Goal: Task Accomplishment & Management: Manage account settings

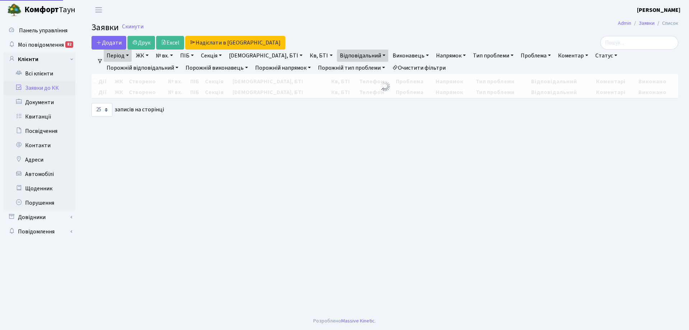
select select "25"
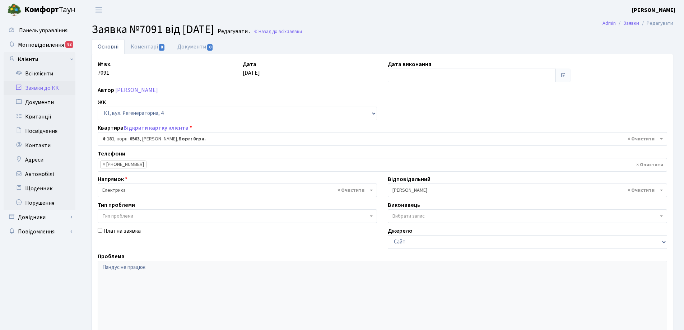
select select "1107"
click at [146, 47] on link "Коментарі 0" at bounding box center [148, 46] width 47 height 15
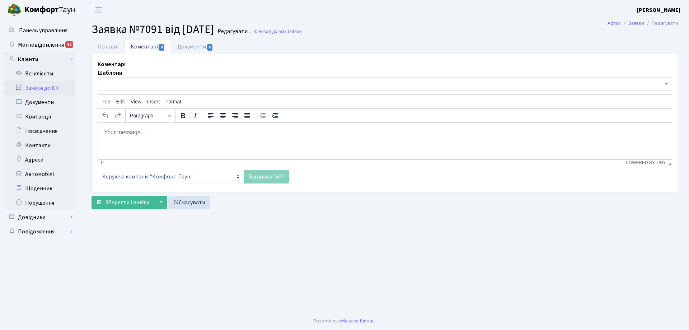
click at [126, 131] on body "Rich Text Area. Press ALT-0 for help." at bounding box center [385, 132] width 563 height 8
click at [104, 133] on p "Підйомник призначено" at bounding box center [385, 132] width 563 height 8
drag, startPoint x: 132, startPoint y: 134, endPoint x: 104, endPoint y: 132, distance: 27.7
click at [104, 132] on p "Підйомник призначено" at bounding box center [385, 132] width 563 height 8
copy p "Підйомник"
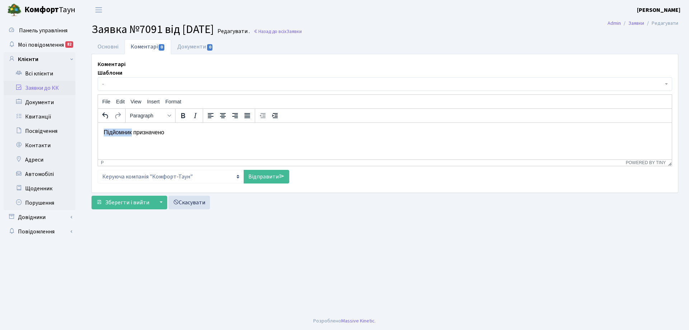
click at [104, 132] on p "Підйомник призначено" at bounding box center [385, 132] width 563 height 8
click at [179, 135] on p "Підйомник у робочому стані але з міркувань безпеки він заблокований. Підйомник …" at bounding box center [385, 132] width 563 height 8
click at [364, 133] on p "Підйомник у робочому стані, але з міркувань безпеки він заблокований. Підйомник…" at bounding box center [385, 132] width 563 height 8
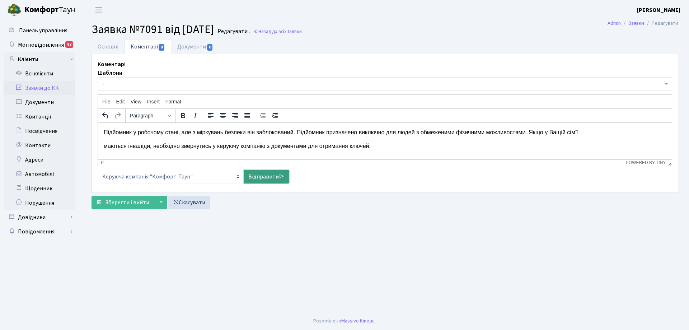
click at [267, 174] on link "Відправити" at bounding box center [267, 177] width 46 height 14
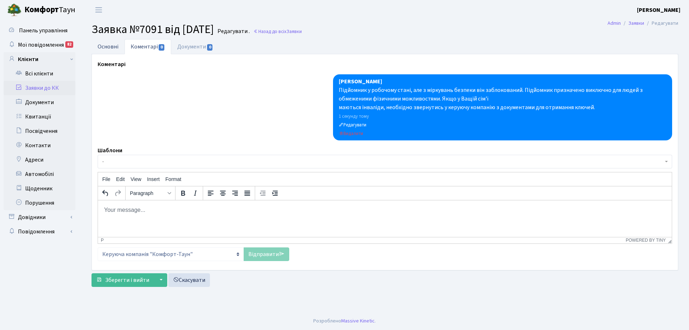
click at [99, 47] on link "Основні" at bounding box center [108, 46] width 33 height 15
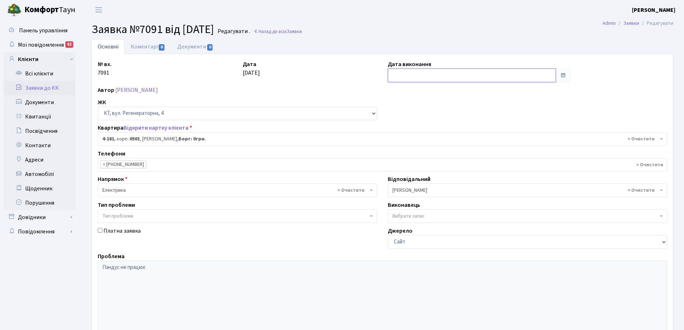
click at [407, 75] on input "text" at bounding box center [472, 76] width 168 height 14
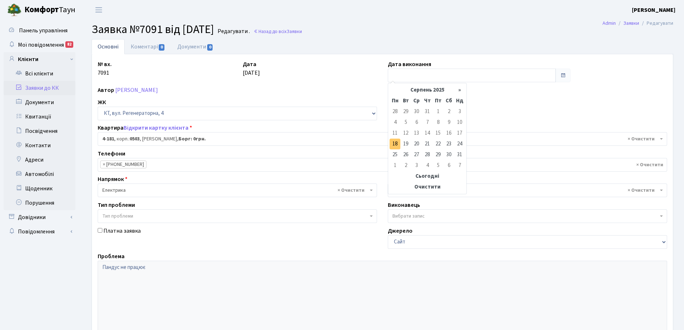
click at [392, 144] on td "18" at bounding box center [394, 144] width 11 height 11
type input "[DATE]"
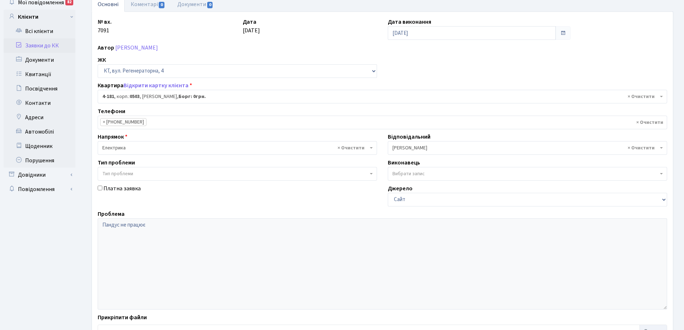
scroll to position [98, 0]
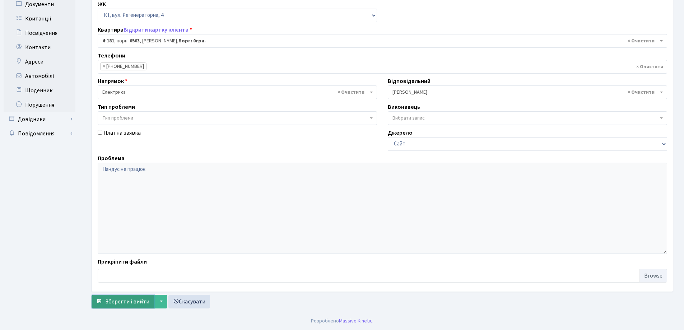
click at [134, 300] on span "Зберегти і вийти" at bounding box center [127, 302] width 44 height 8
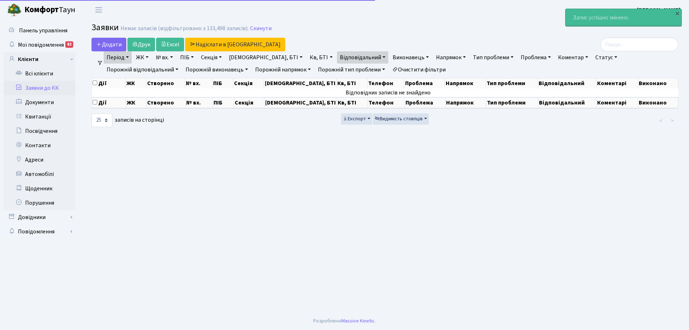
select select "25"
